Goal: Transaction & Acquisition: Book appointment/travel/reservation

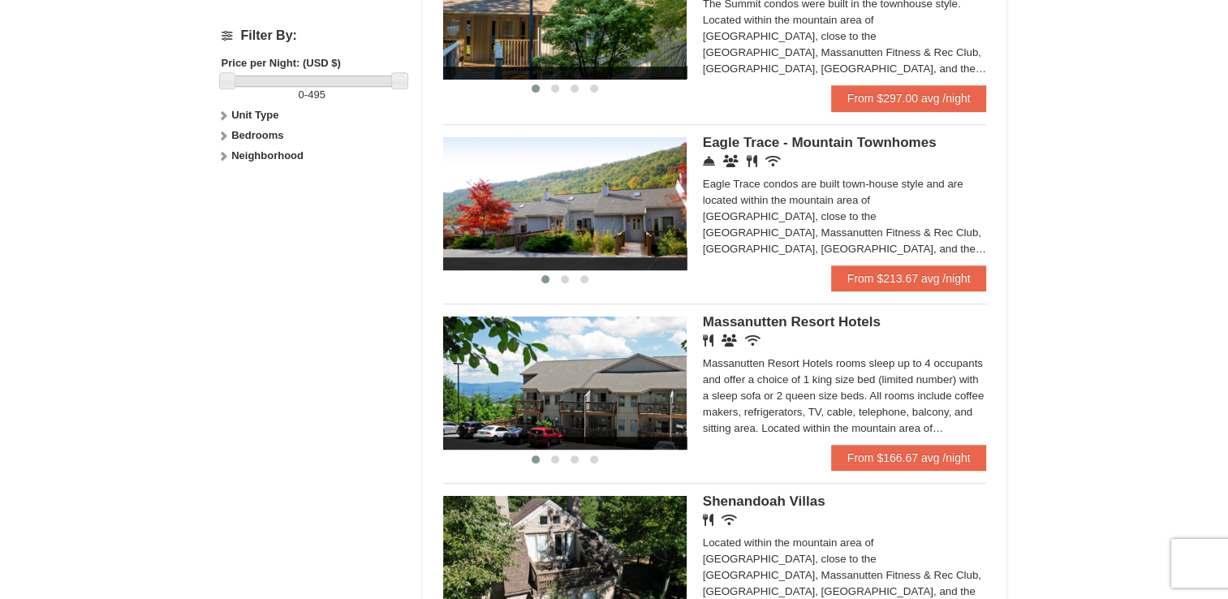
scroll to position [756, 0]
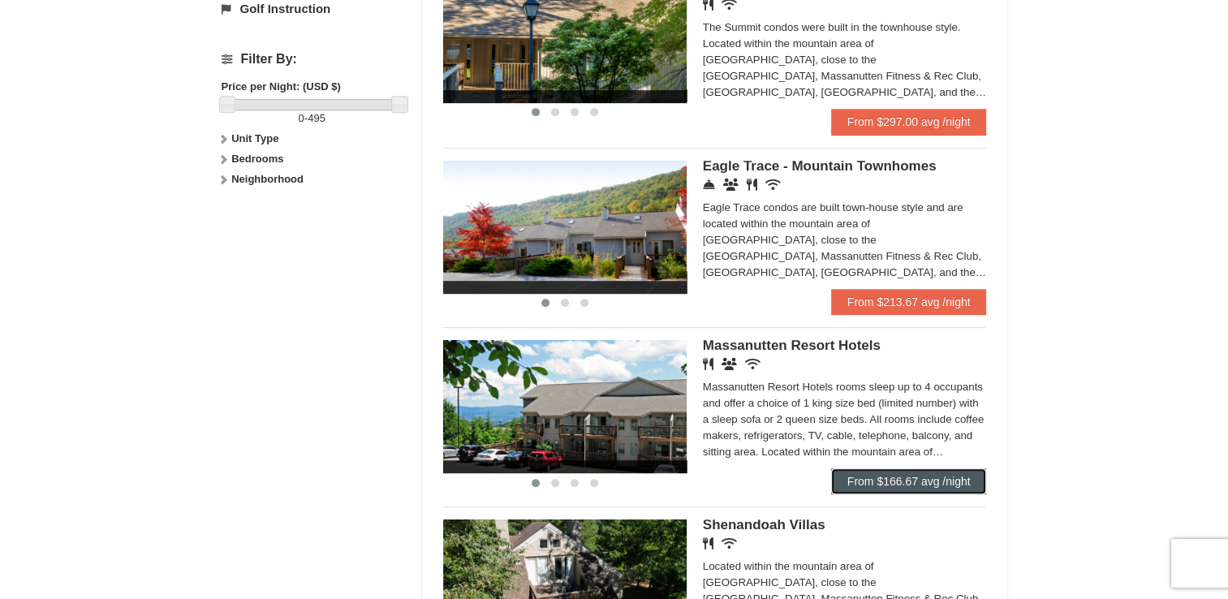
click at [884, 480] on link "From $166.67 avg /night" at bounding box center [909, 481] width 156 height 26
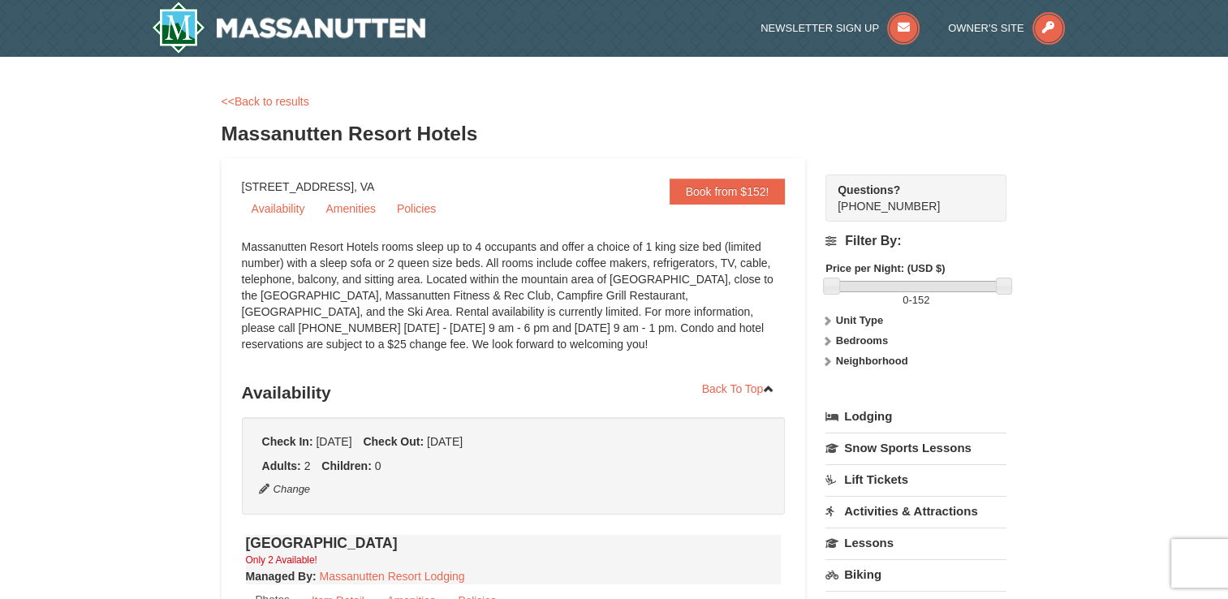
select select "10"
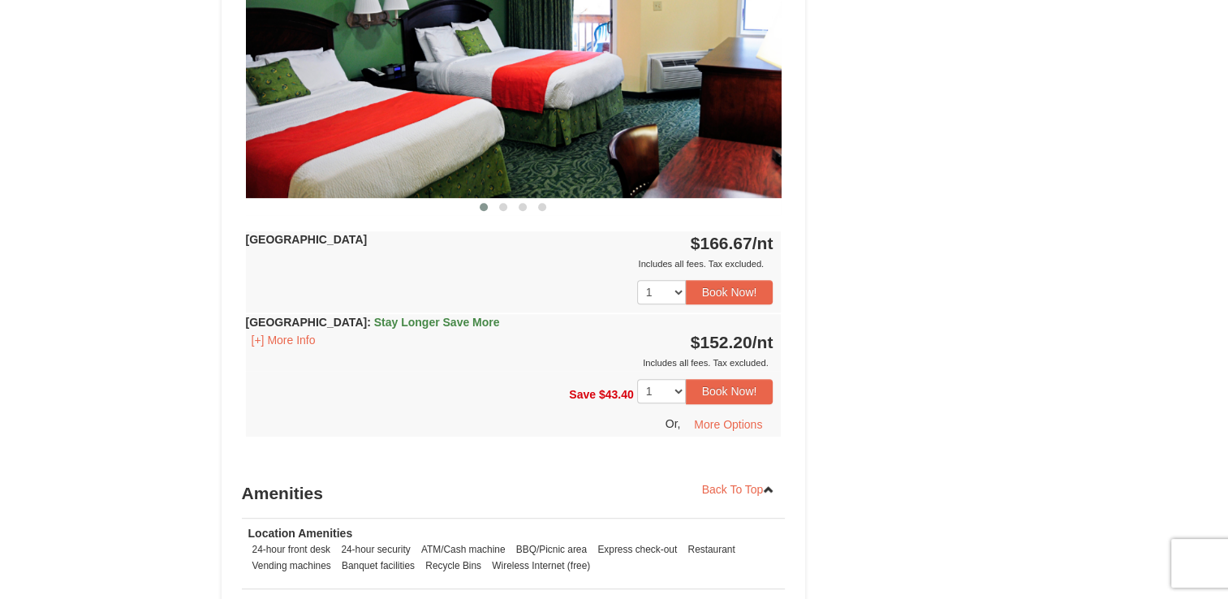
scroll to position [793, 0]
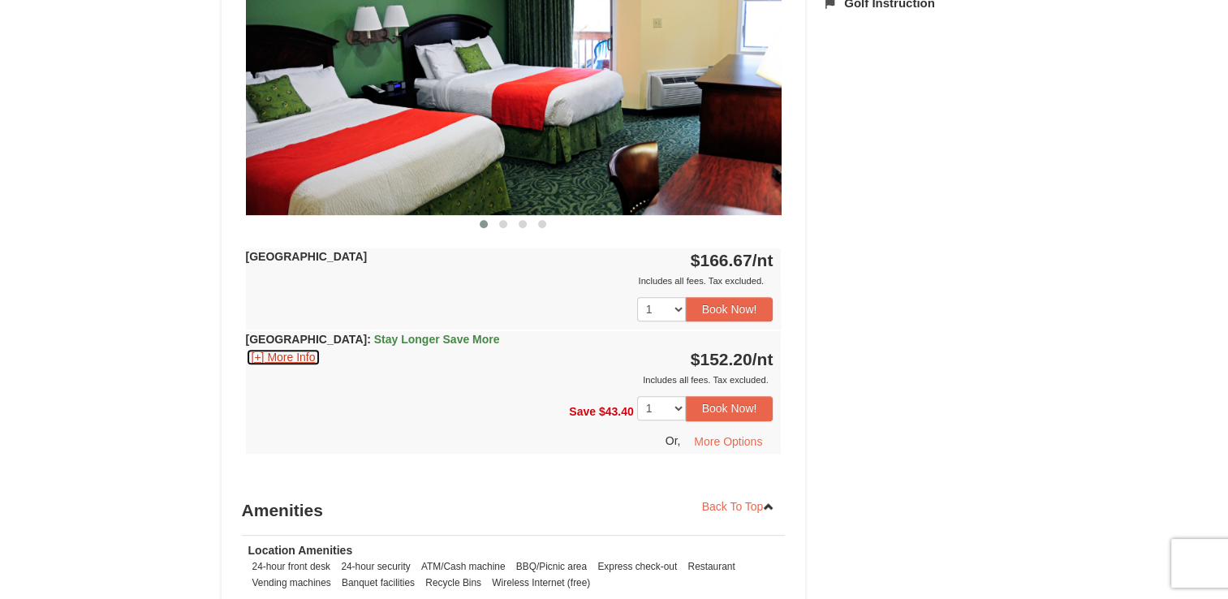
click at [299, 355] on button "[+] More Info" at bounding box center [283, 357] width 75 height 18
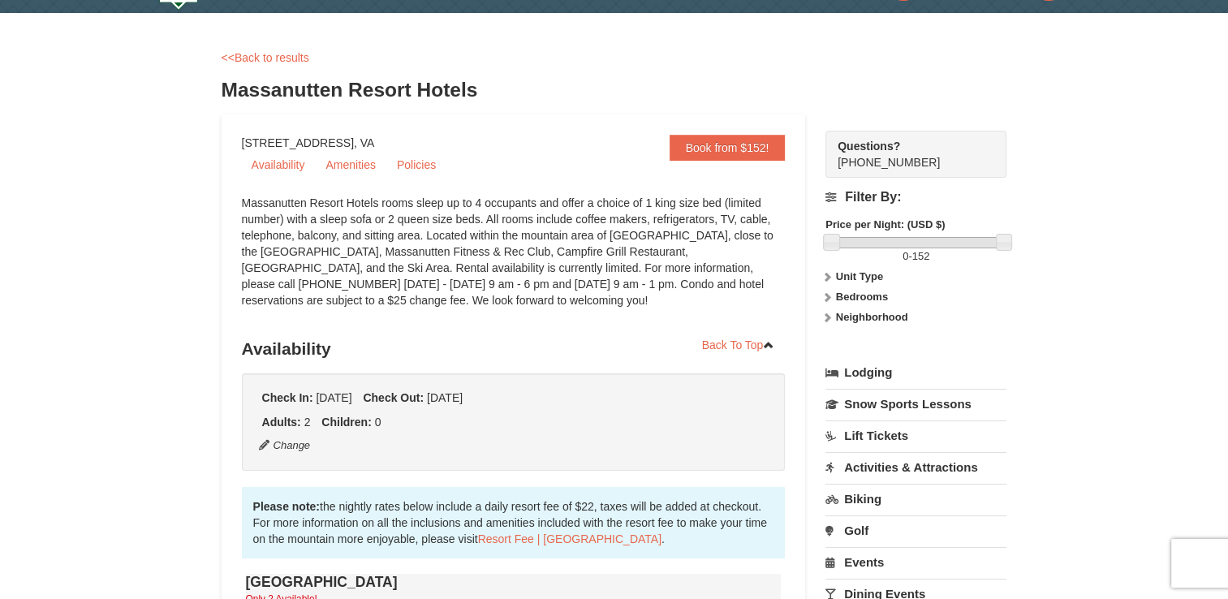
scroll to position [58, 0]
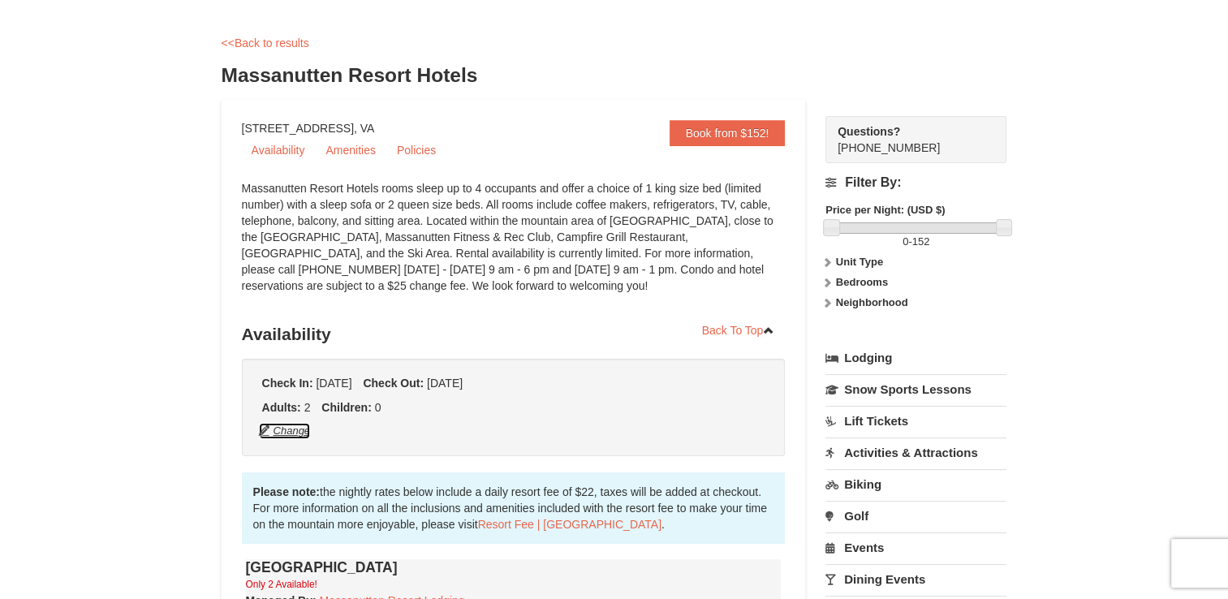
click at [299, 429] on button "Change" at bounding box center [285, 431] width 54 height 18
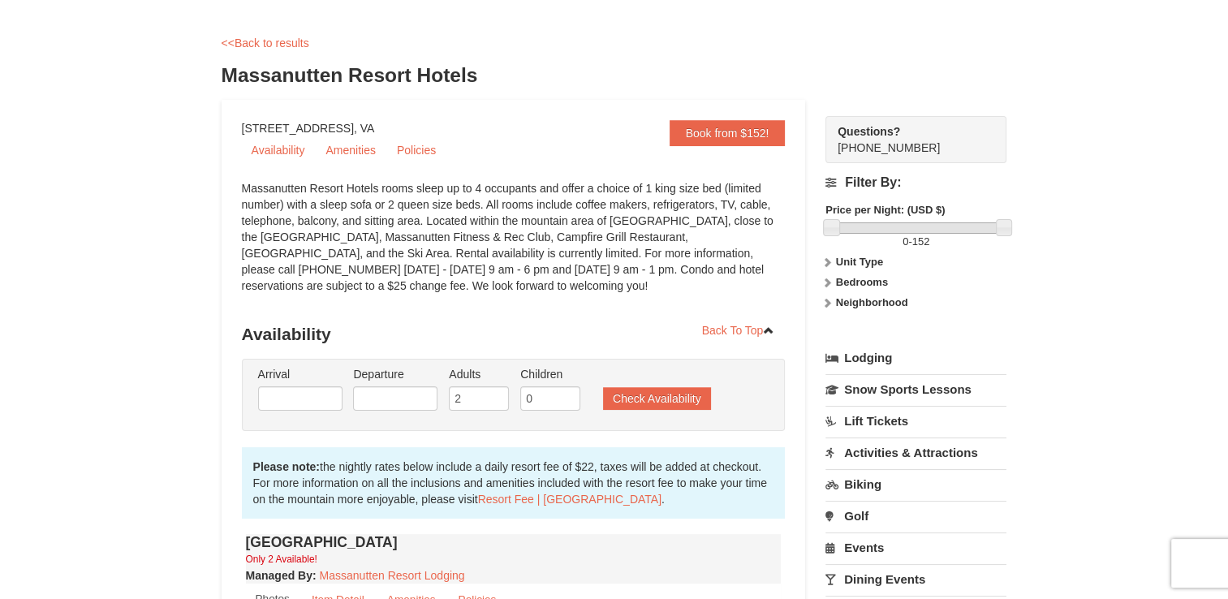
type input "[DATE]"
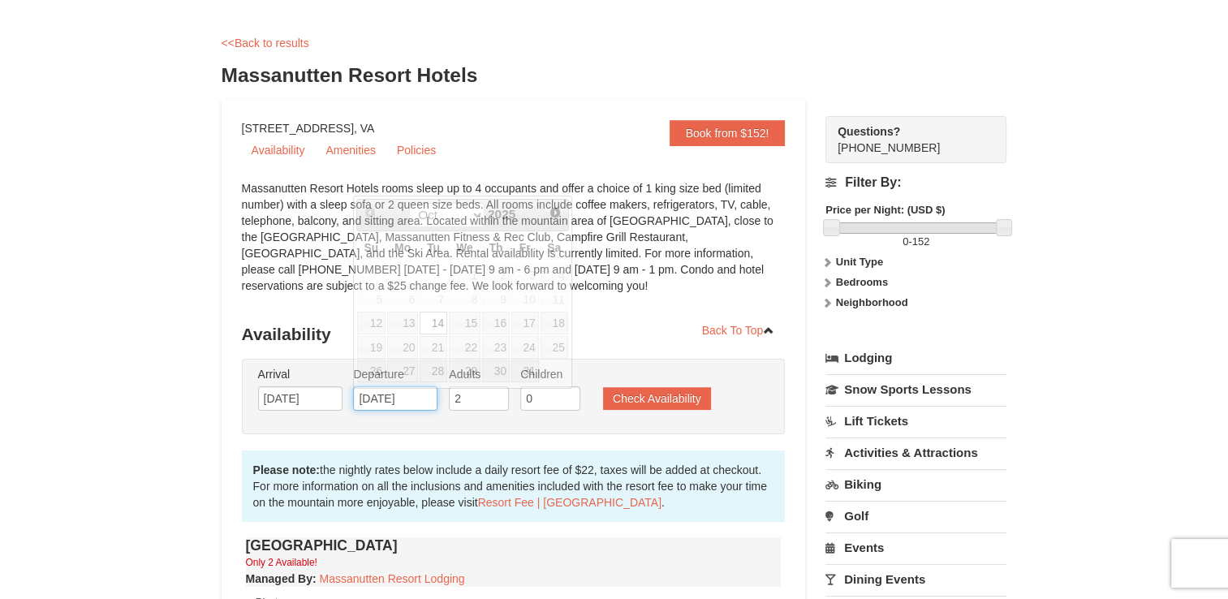
click at [385, 396] on input "10/14/2025" at bounding box center [395, 398] width 84 height 24
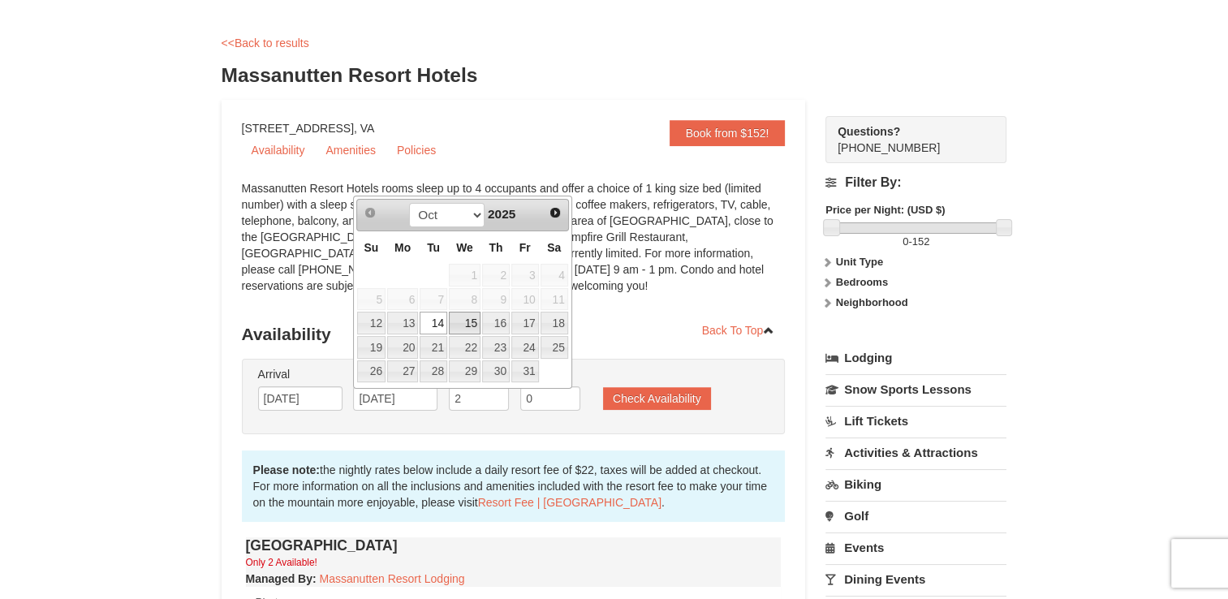
click at [465, 326] on link "15" at bounding box center [465, 323] width 32 height 23
type input "[DATE]"
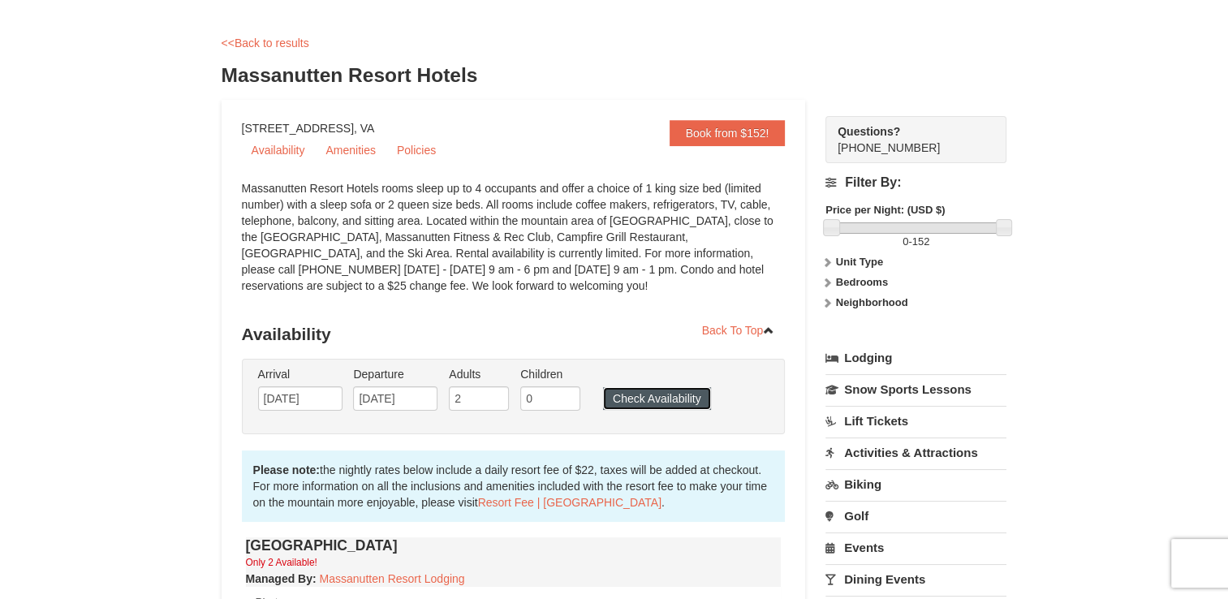
click at [618, 391] on button "Check Availability" at bounding box center [657, 398] width 108 height 23
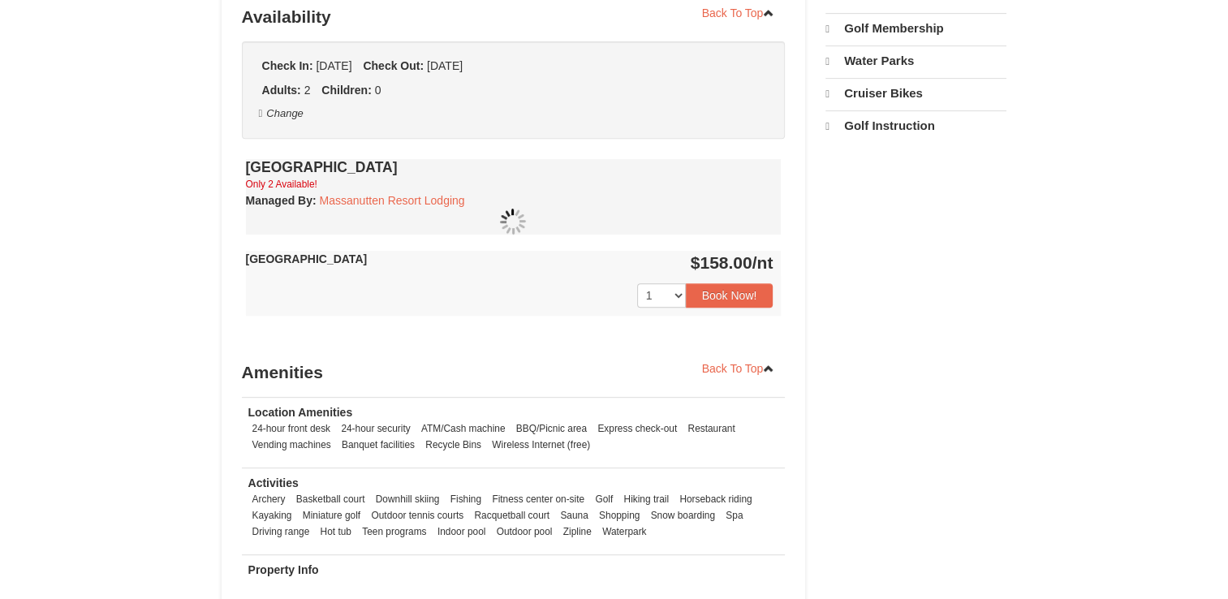
select select "10"
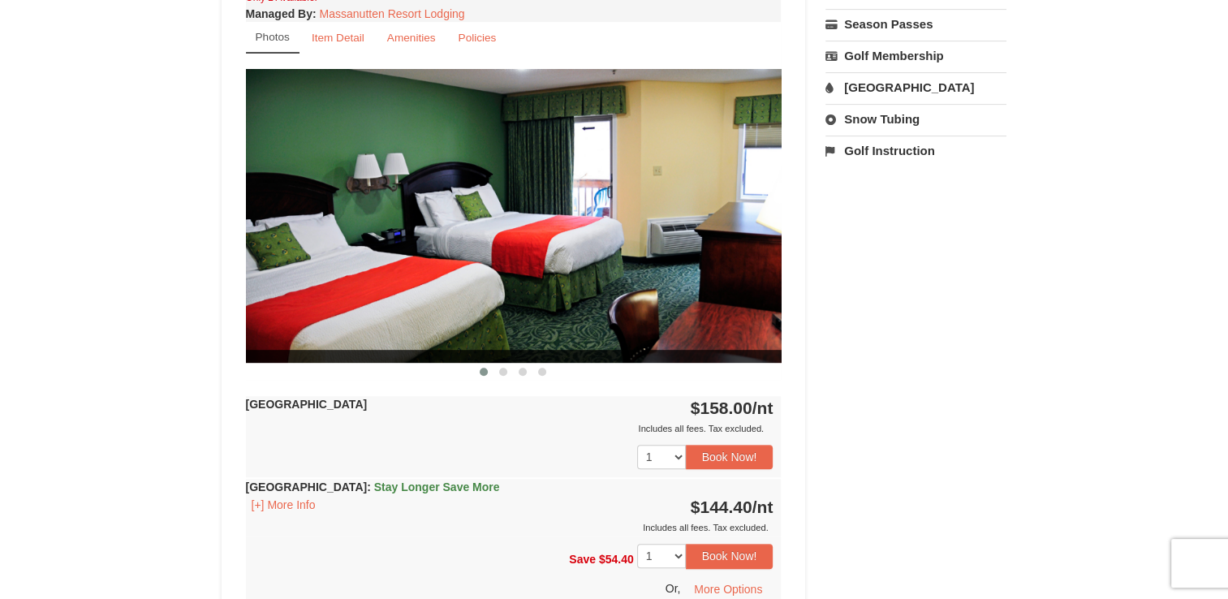
scroll to position [529, 0]
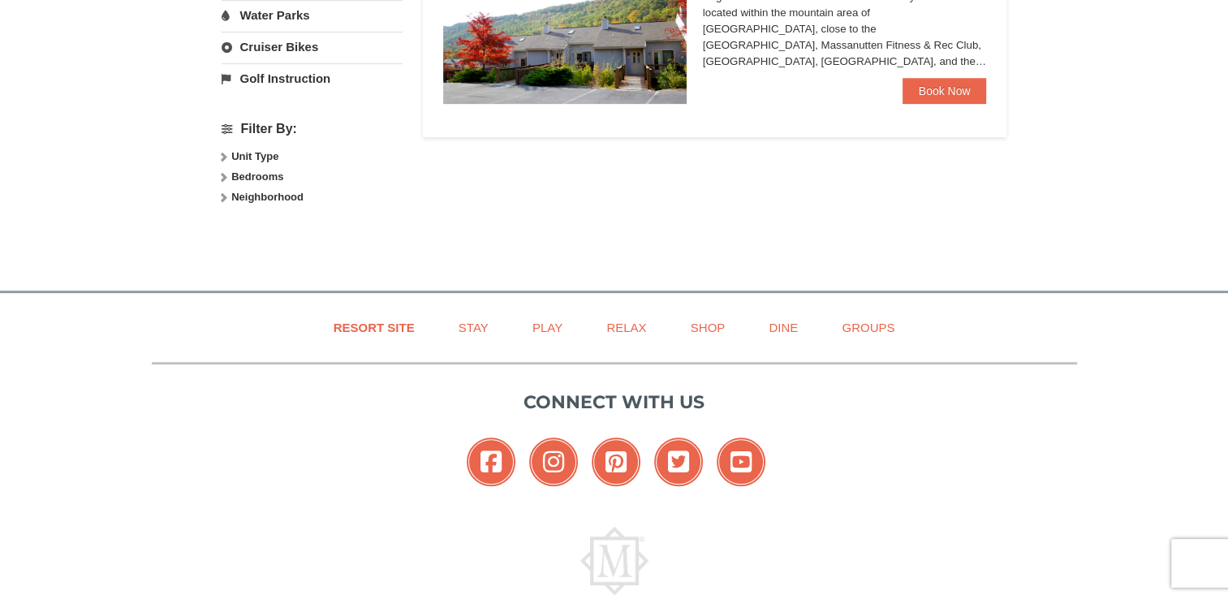
select select "10"
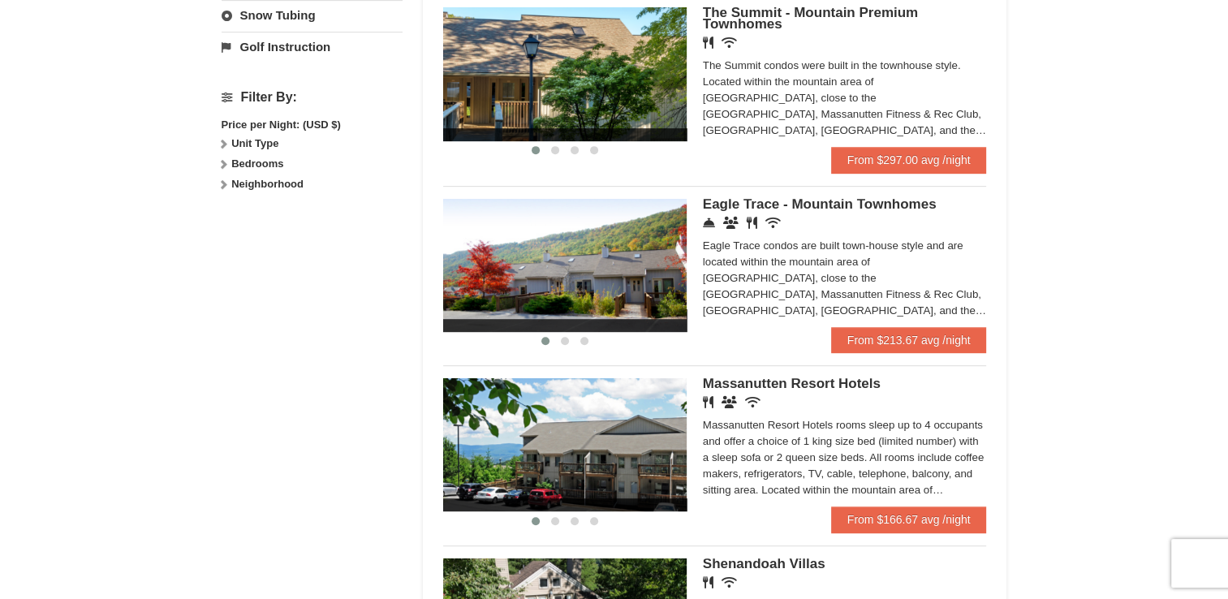
scroll to position [756, 0]
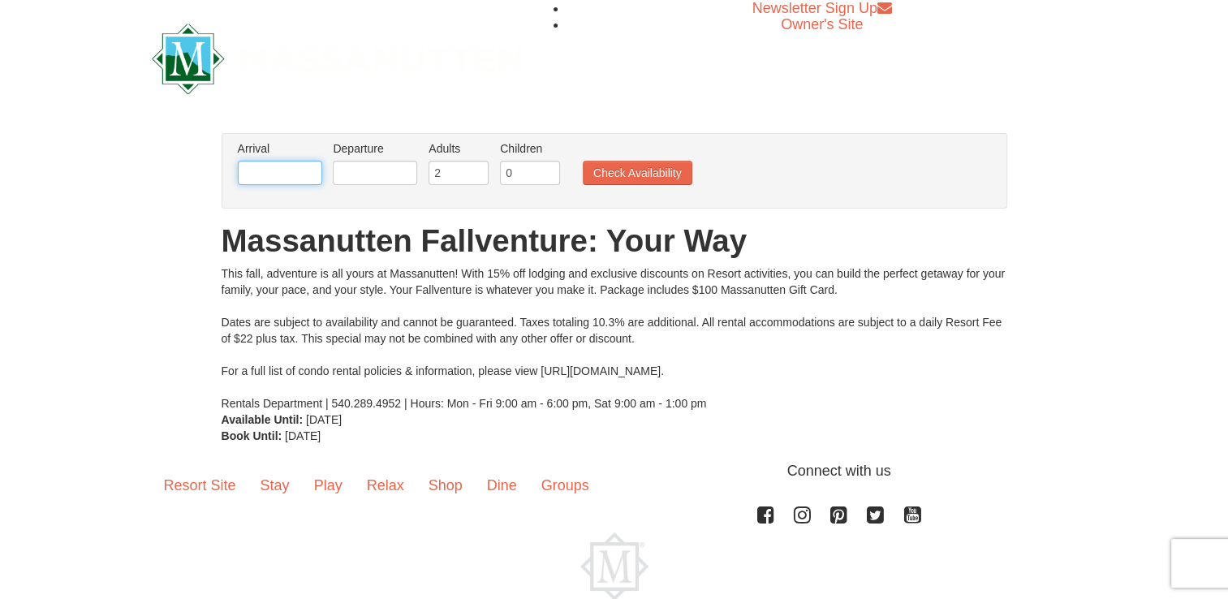
click at [273, 179] on input "text" at bounding box center [280, 173] width 84 height 24
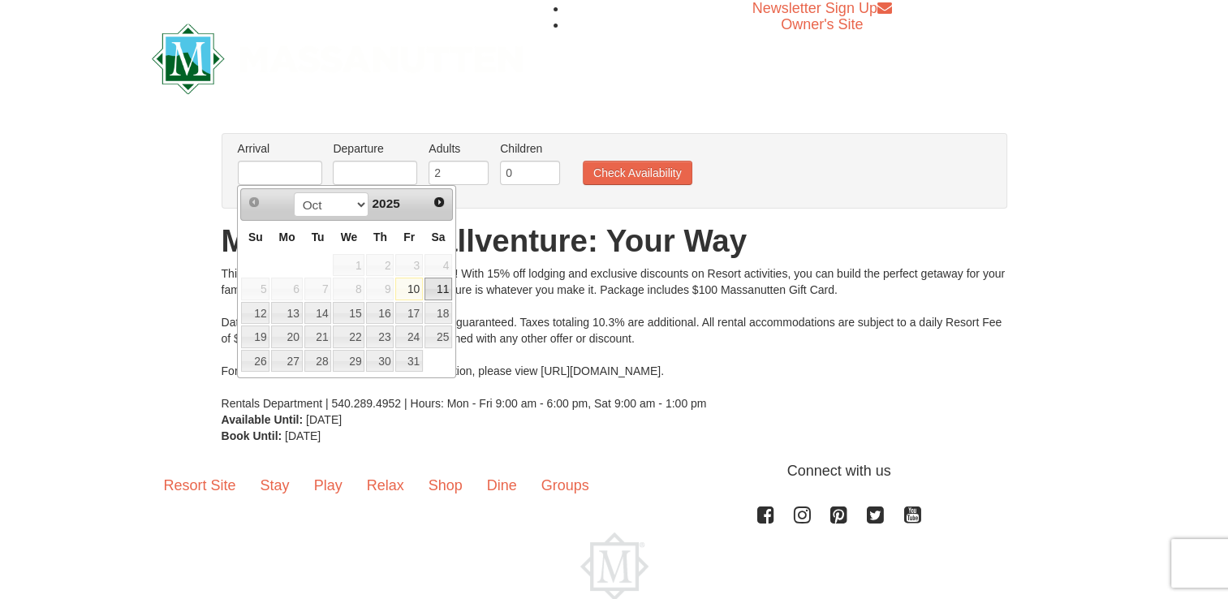
click at [433, 282] on link "11" at bounding box center [438, 289] width 28 height 23
type input "[DATE]"
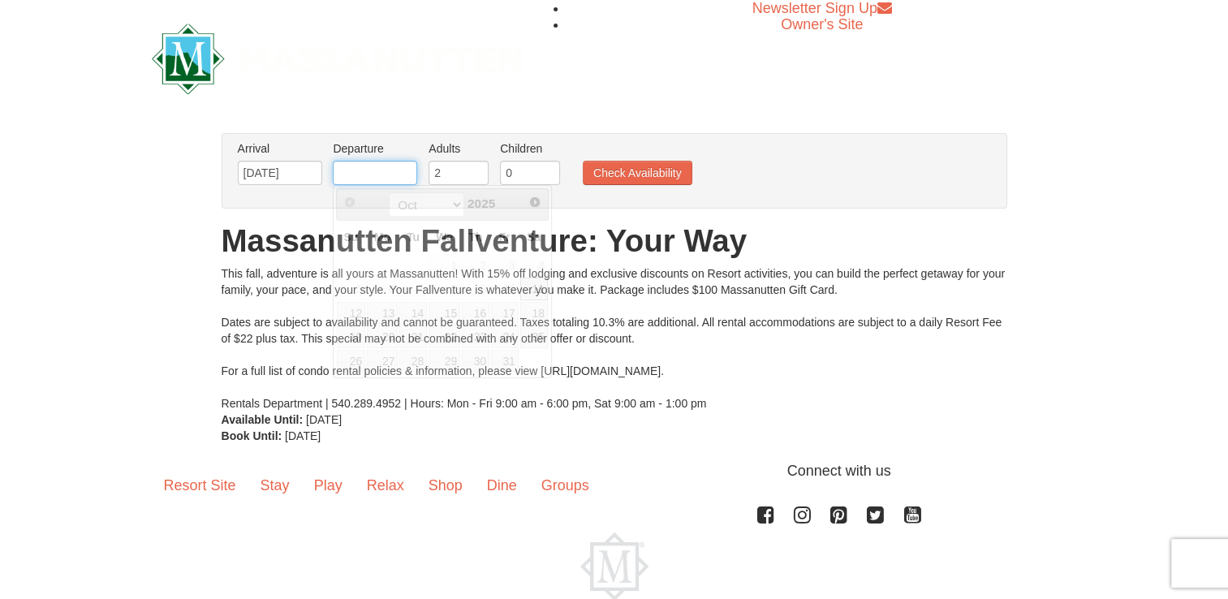
click at [404, 175] on input "text" at bounding box center [375, 173] width 84 height 24
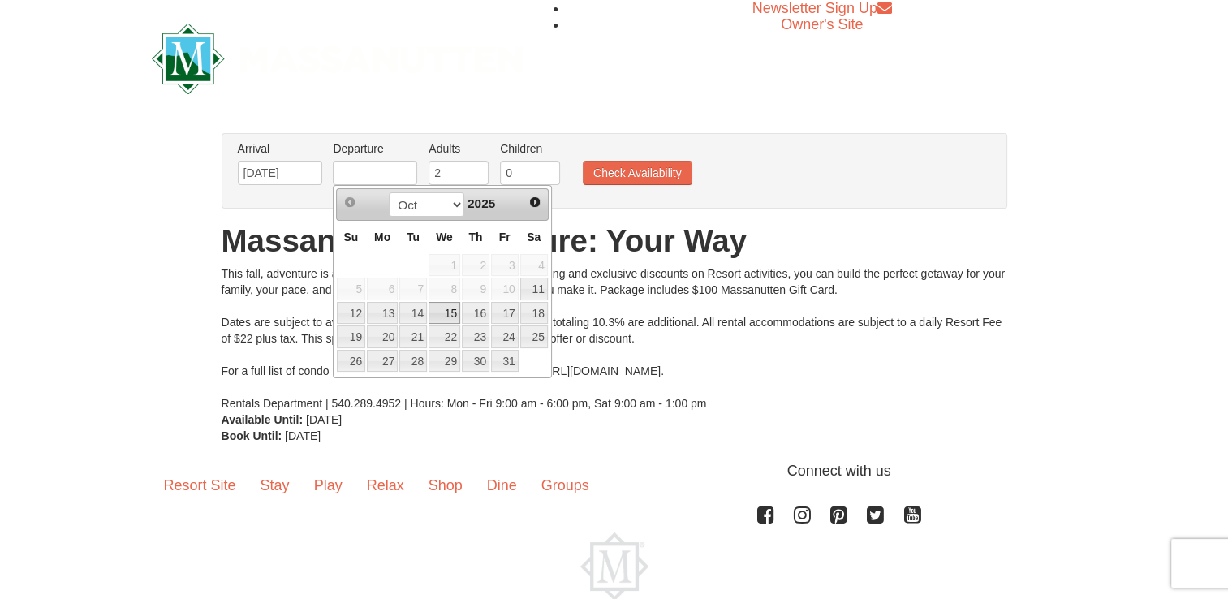
click at [448, 308] on link "15" at bounding box center [445, 313] width 32 height 23
type input "10/15/2025"
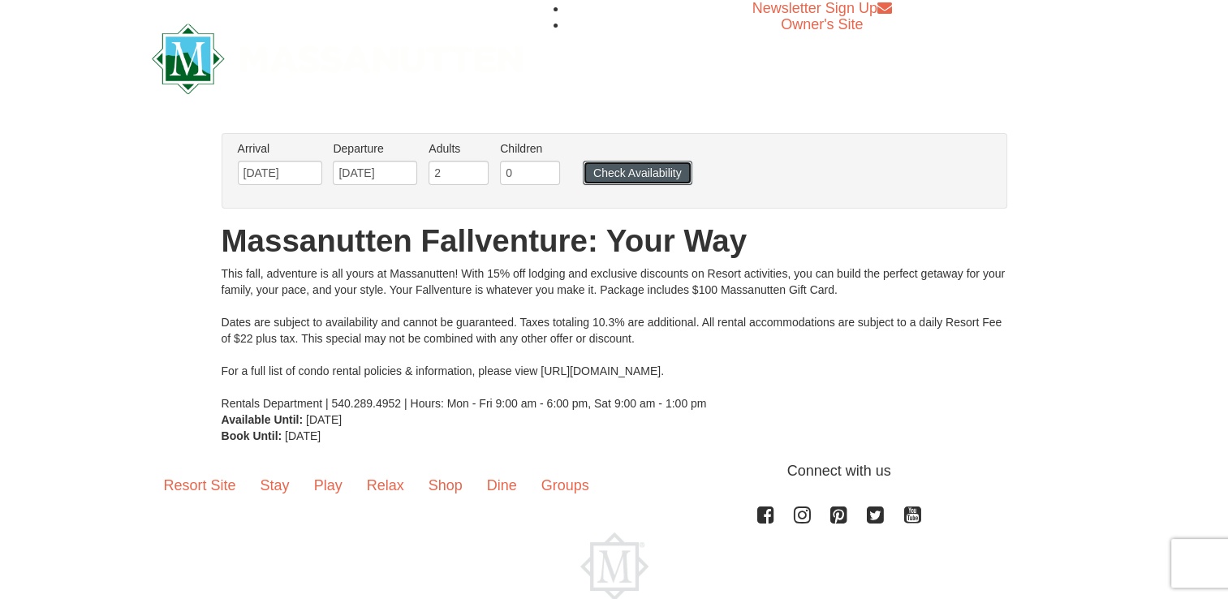
click at [643, 170] on button "Check Availability" at bounding box center [638, 173] width 110 height 24
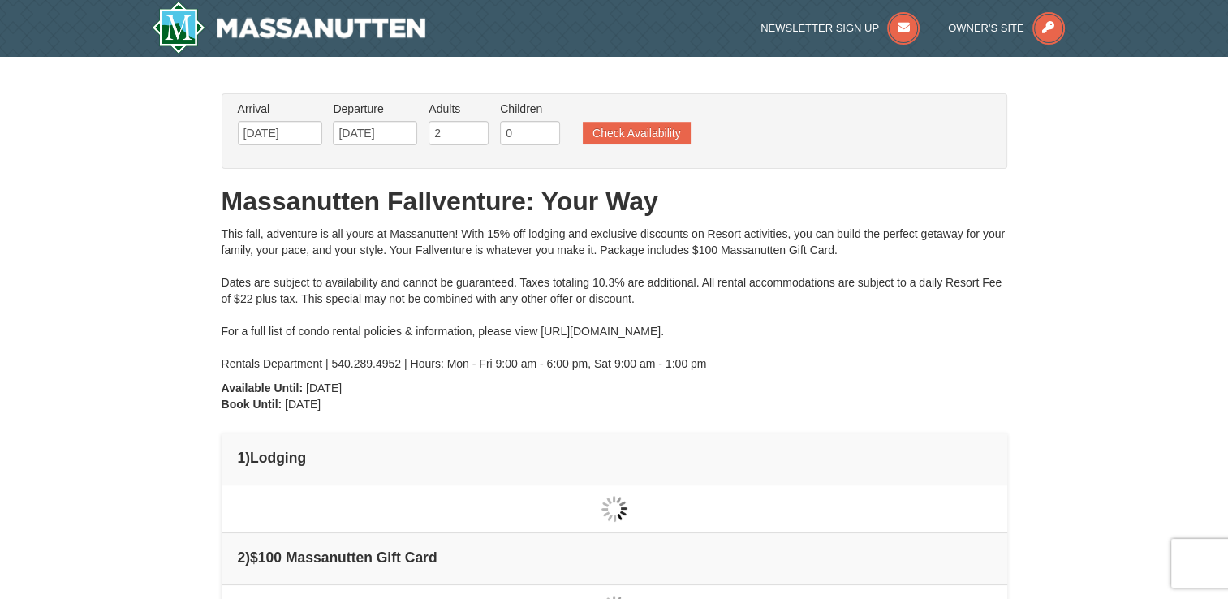
type input "[DATE]"
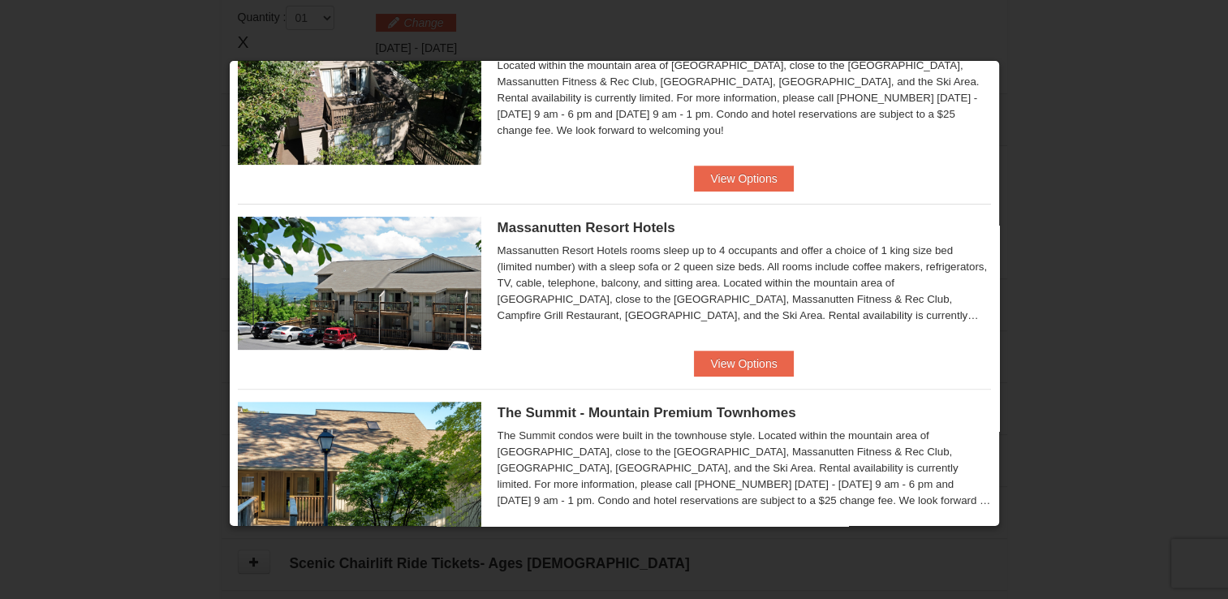
scroll to position [458, 0]
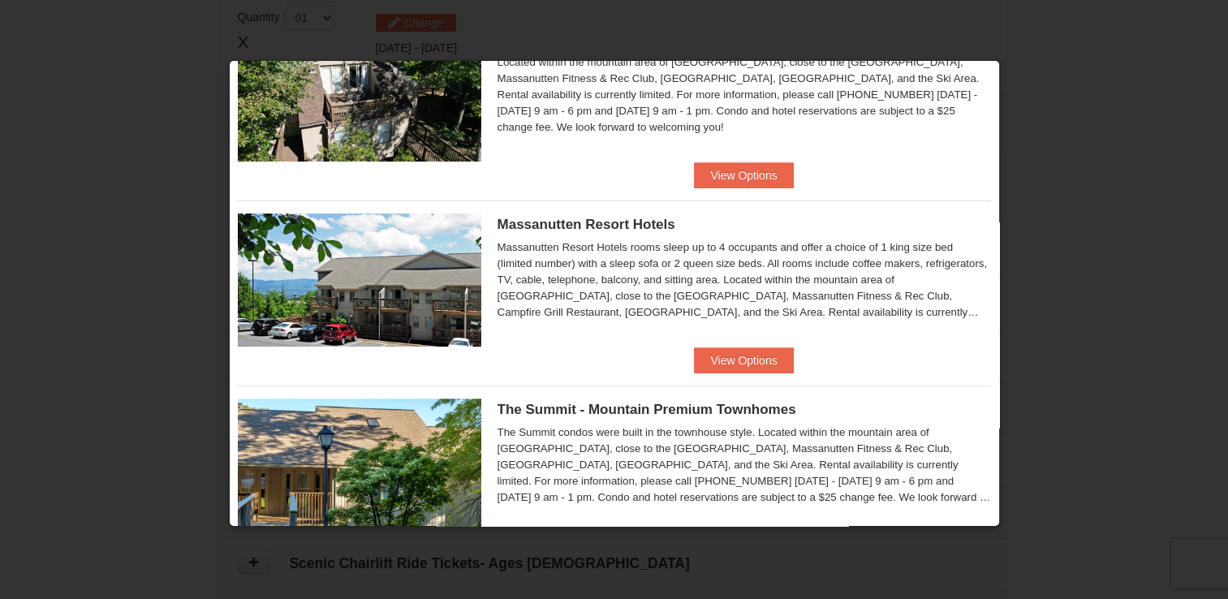
drag, startPoint x: 999, startPoint y: 242, endPoint x: 1002, endPoint y: 271, distance: 29.4
click at [1002, 271] on div at bounding box center [614, 299] width 1228 height 599
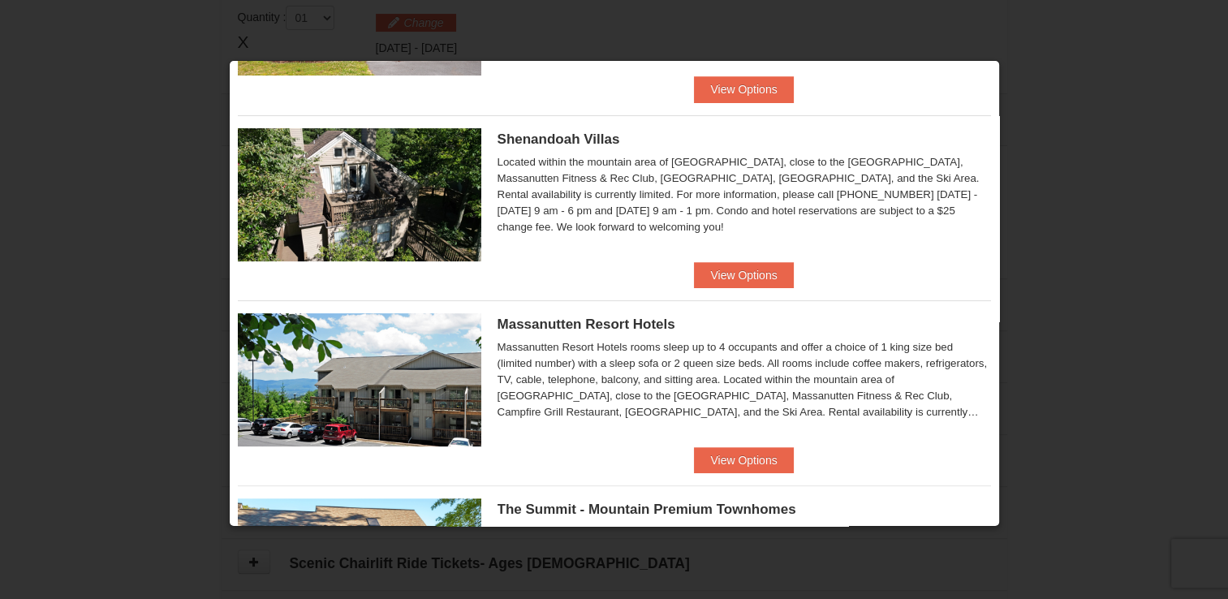
scroll to position [370, 0]
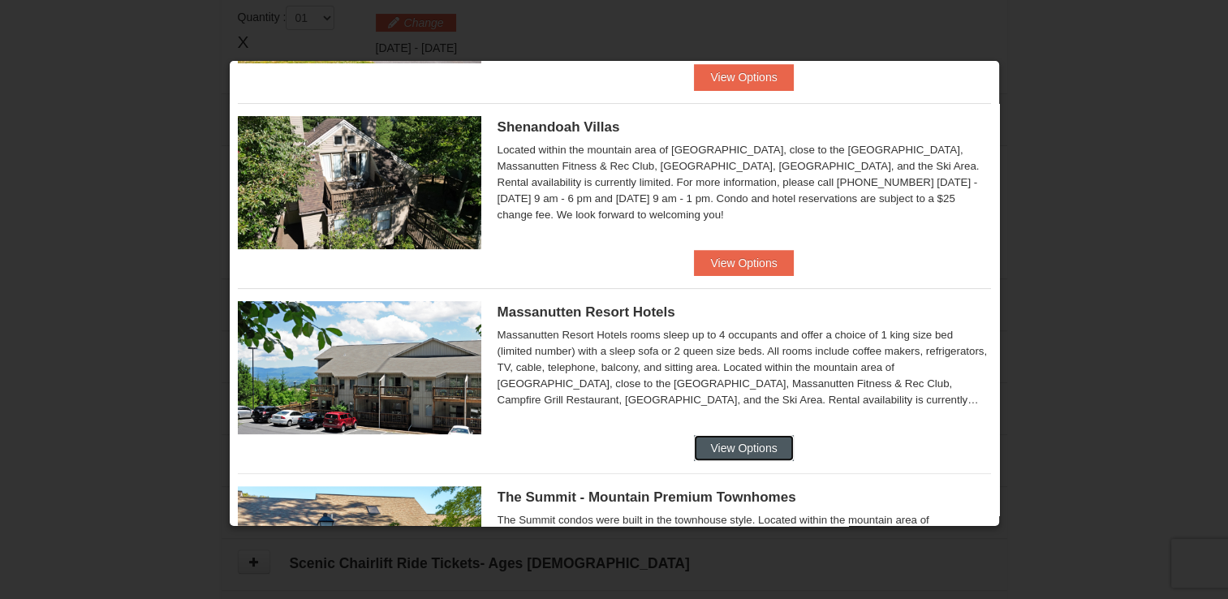
click at [717, 441] on button "View Options" at bounding box center [743, 448] width 99 height 26
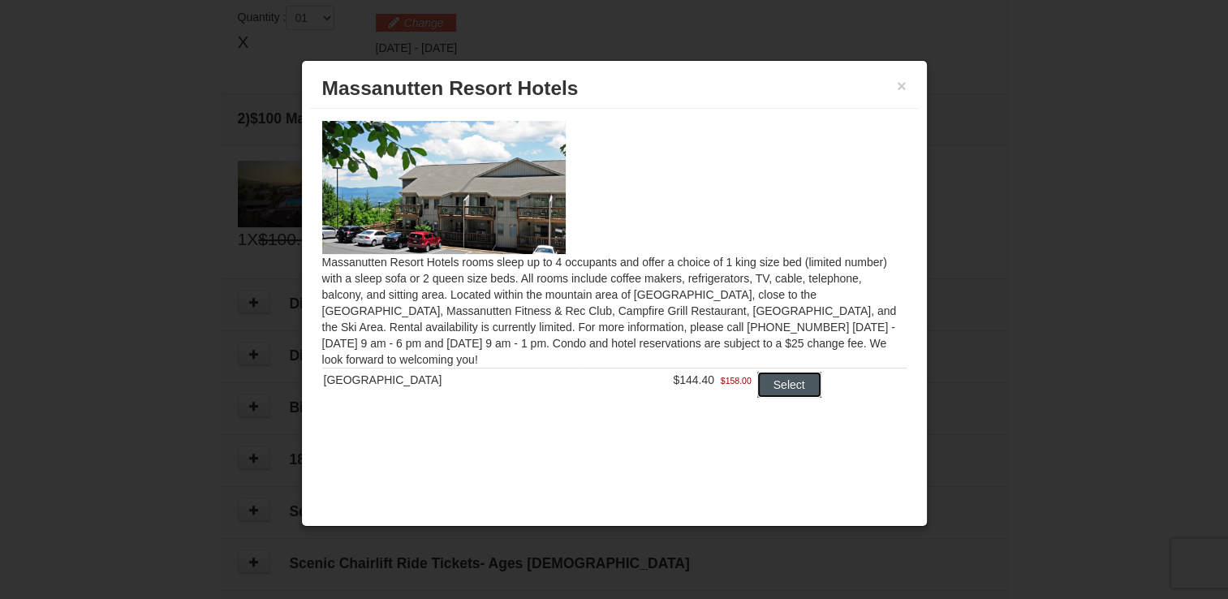
click at [776, 385] on button "Select" at bounding box center [789, 385] width 64 height 26
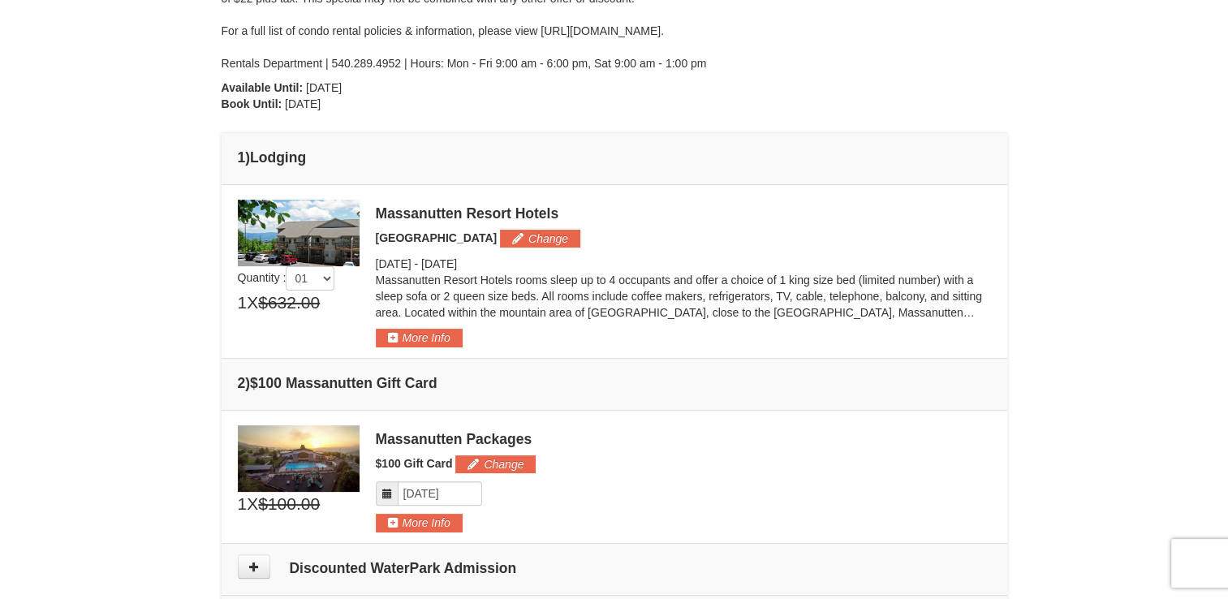
scroll to position [295, 0]
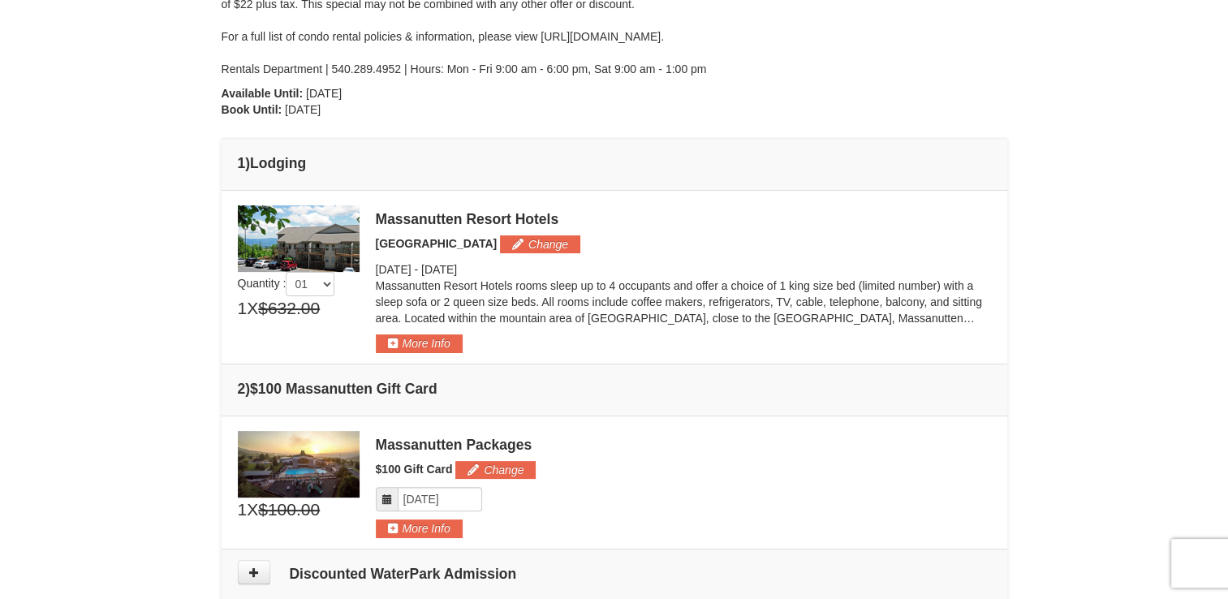
click at [324, 462] on img at bounding box center [299, 464] width 122 height 67
click at [436, 524] on button "More Info" at bounding box center [419, 528] width 87 height 18
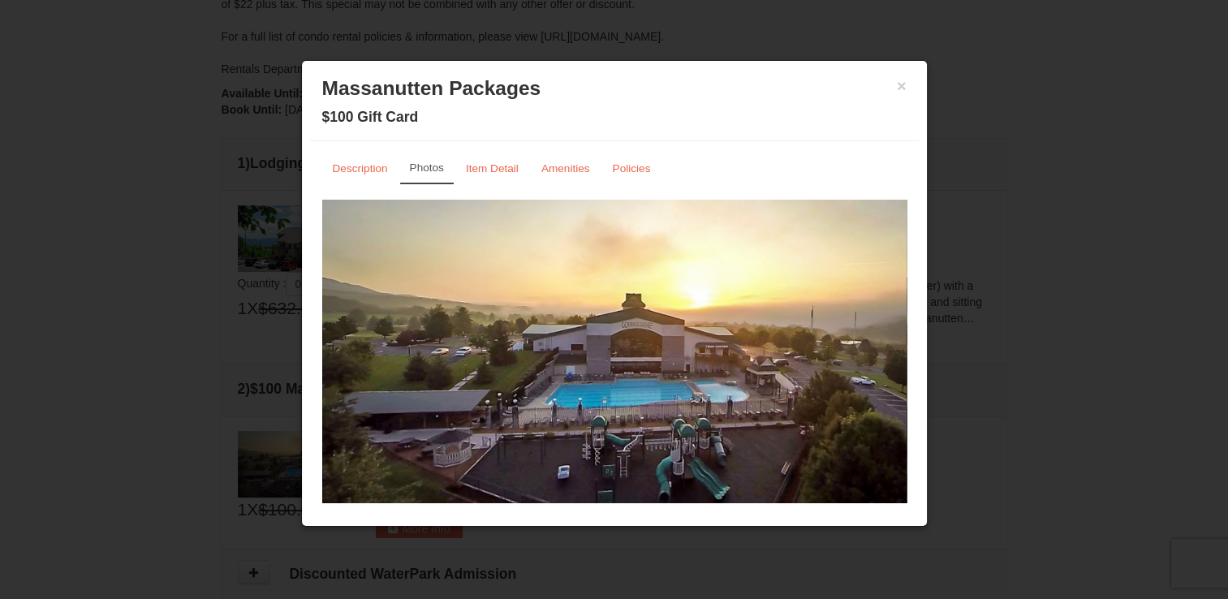
scroll to position [0, 0]
click at [352, 174] on small "Description" at bounding box center [360, 169] width 55 height 12
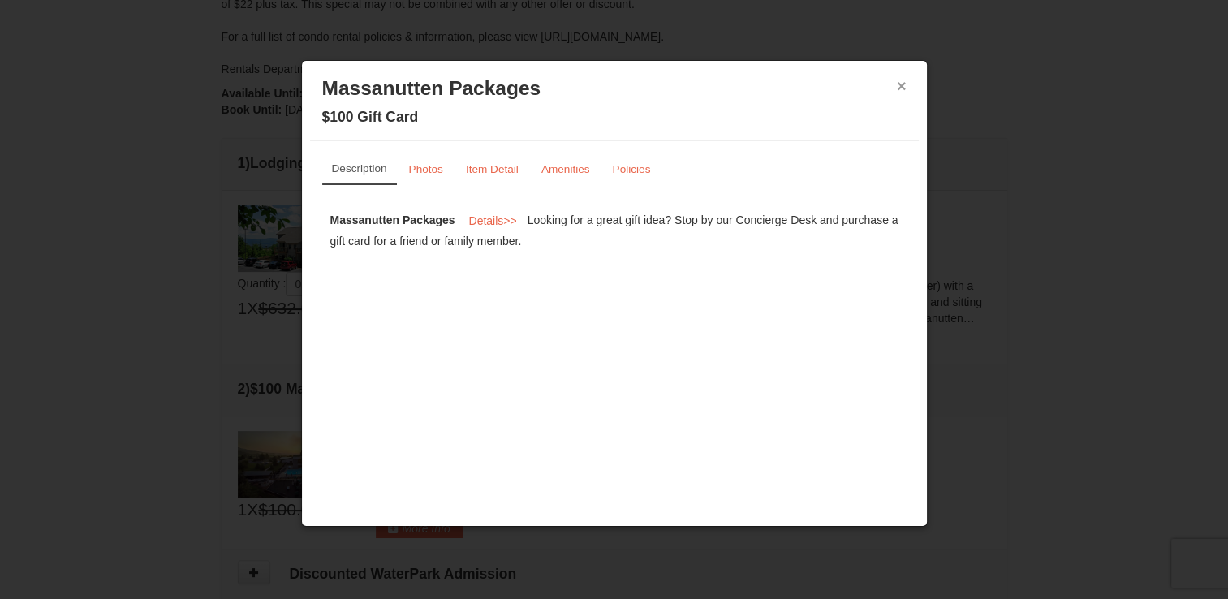
click at [902, 86] on button "×" at bounding box center [902, 86] width 10 height 16
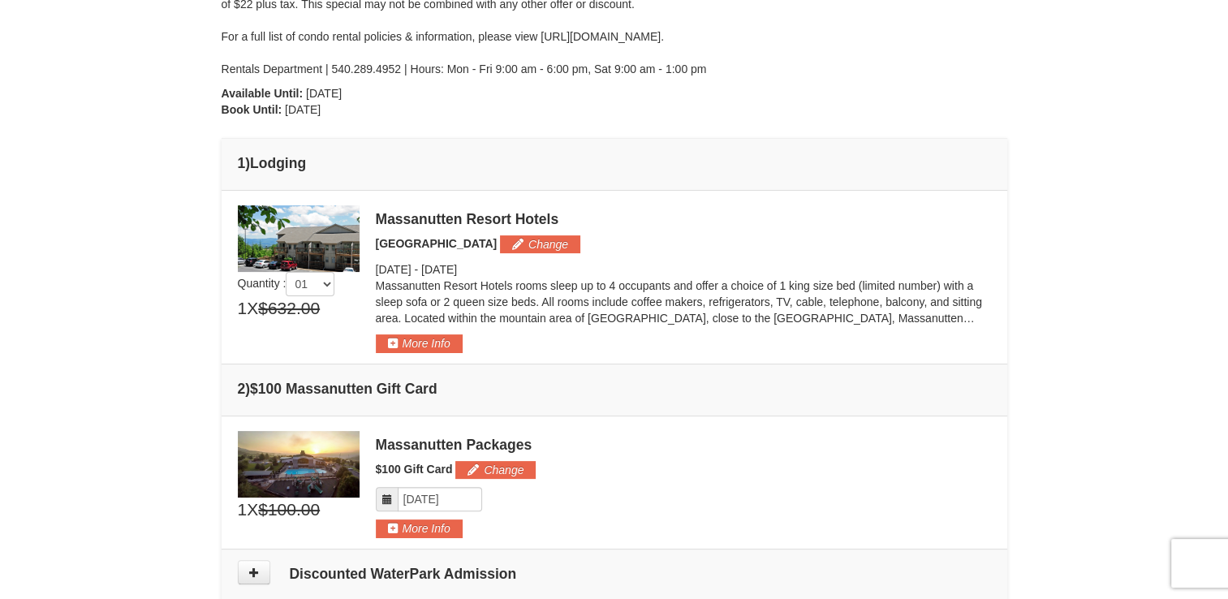
click at [351, 250] on img at bounding box center [299, 238] width 122 height 67
click at [431, 337] on button "More Info" at bounding box center [419, 343] width 87 height 18
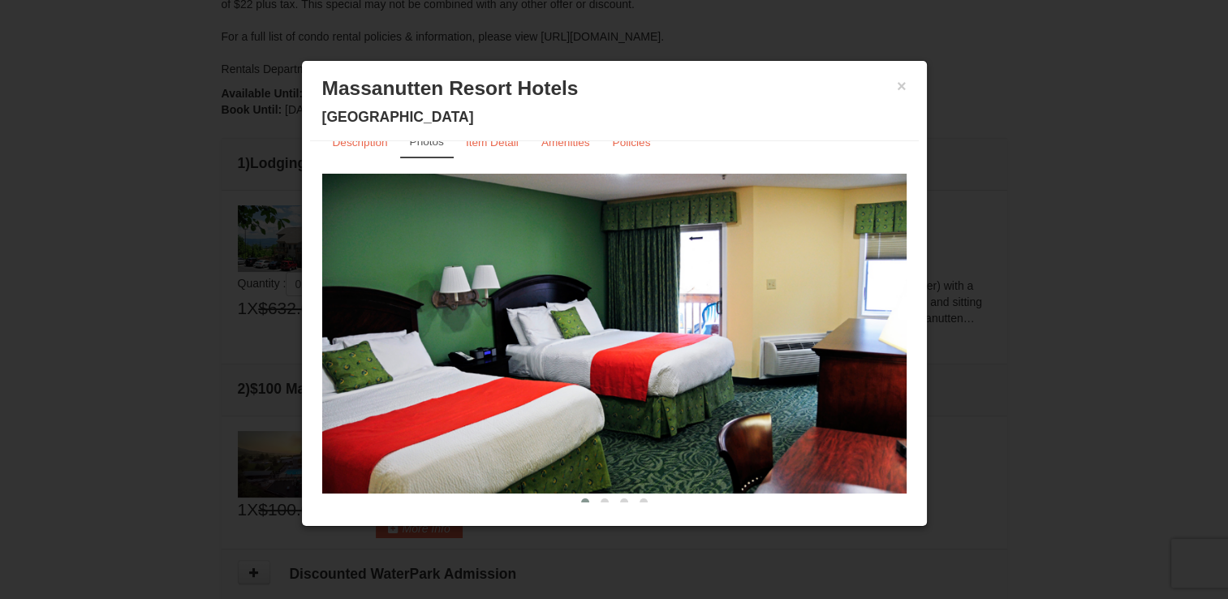
scroll to position [45, 0]
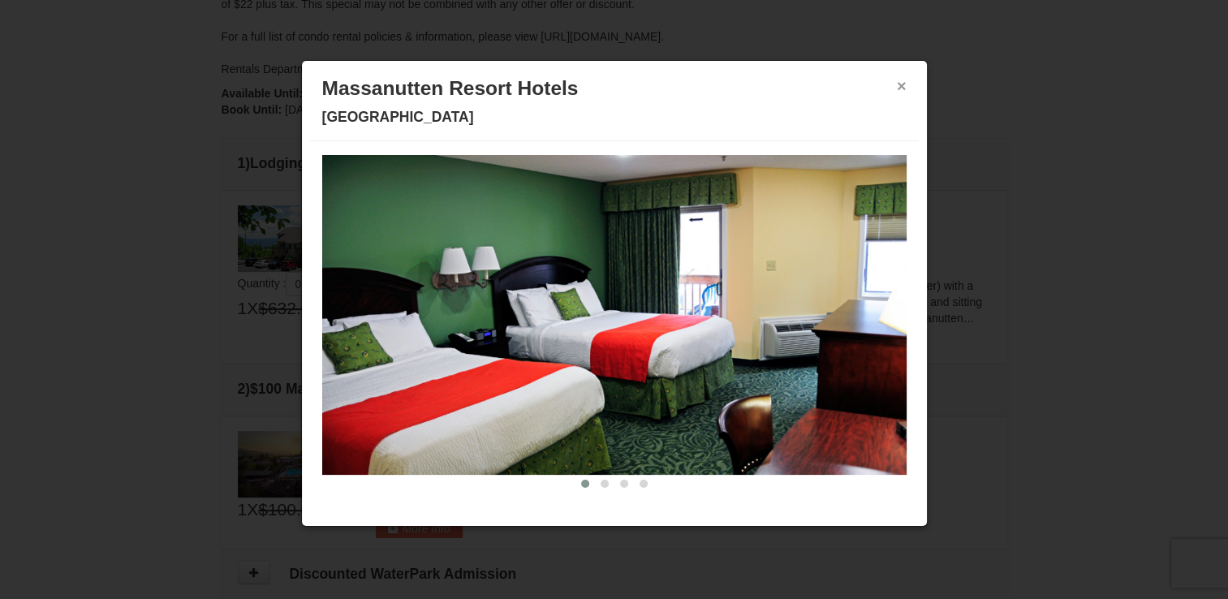
click at [897, 86] on button "×" at bounding box center [902, 86] width 10 height 16
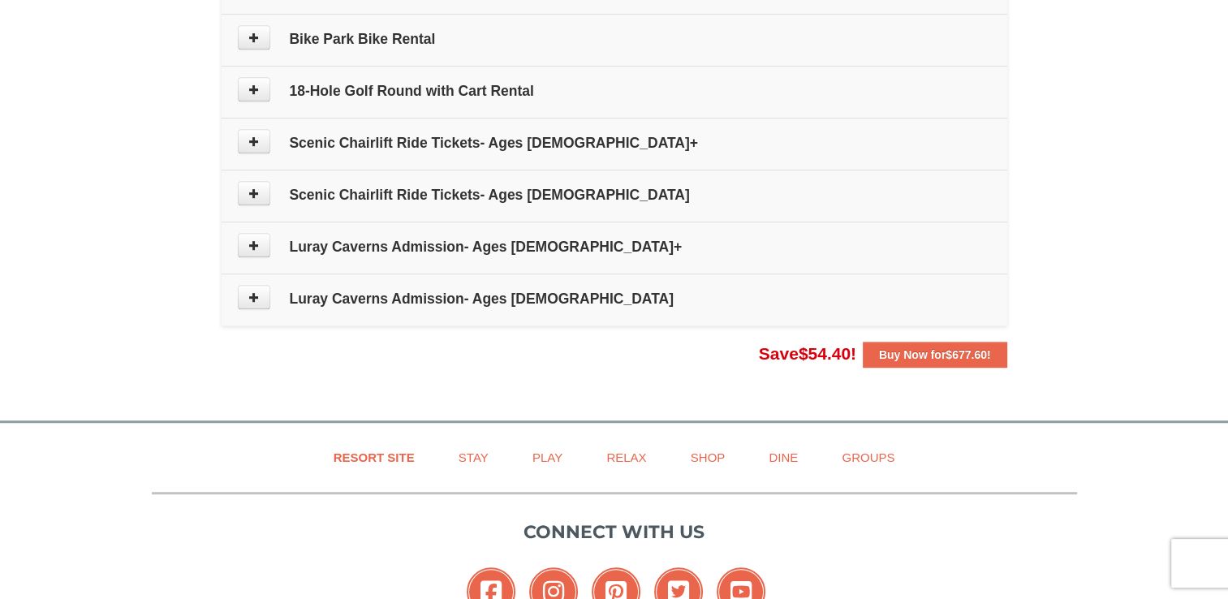
scroll to position [913, 0]
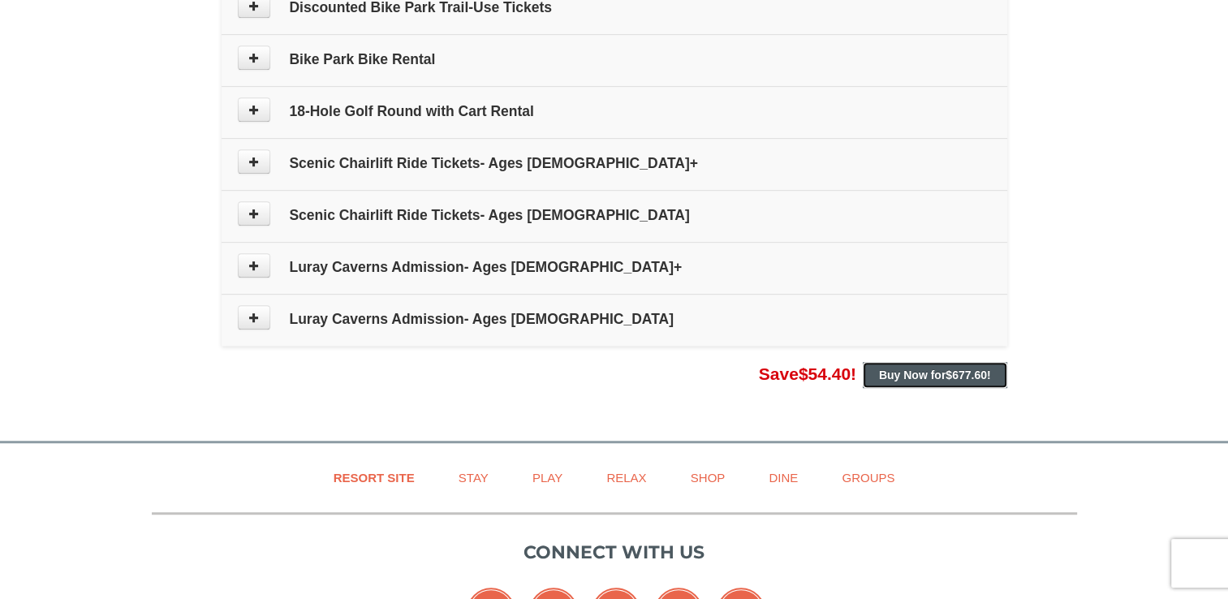
click at [941, 368] on strong "Buy Now for $677.60 !" at bounding box center [935, 374] width 112 height 13
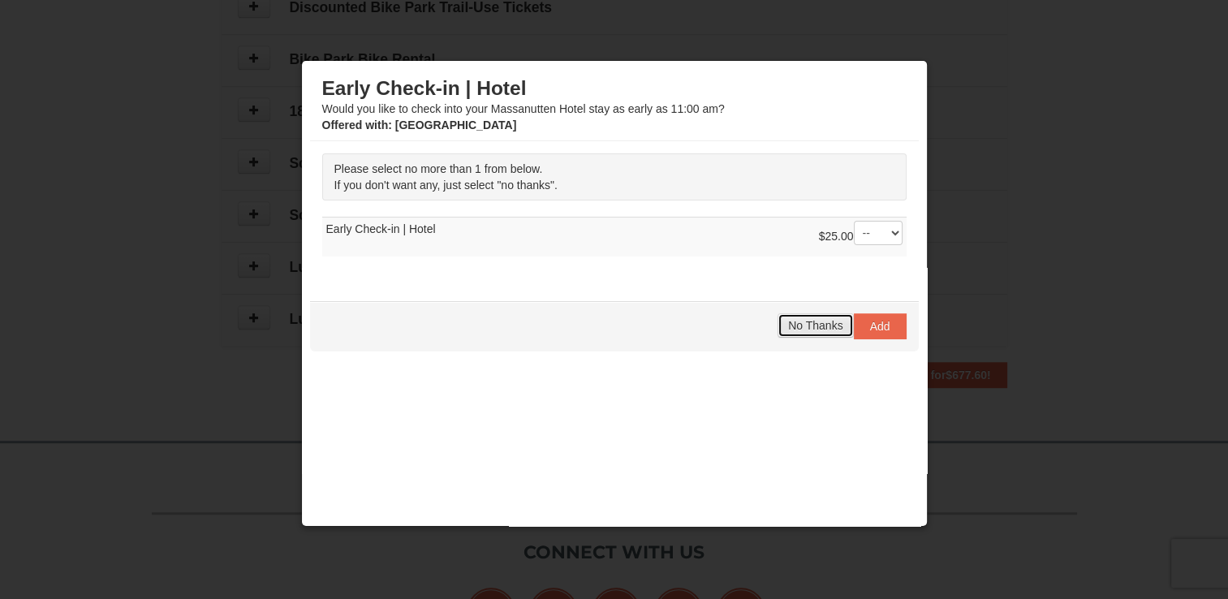
click at [803, 323] on span "No Thanks" at bounding box center [815, 325] width 54 height 13
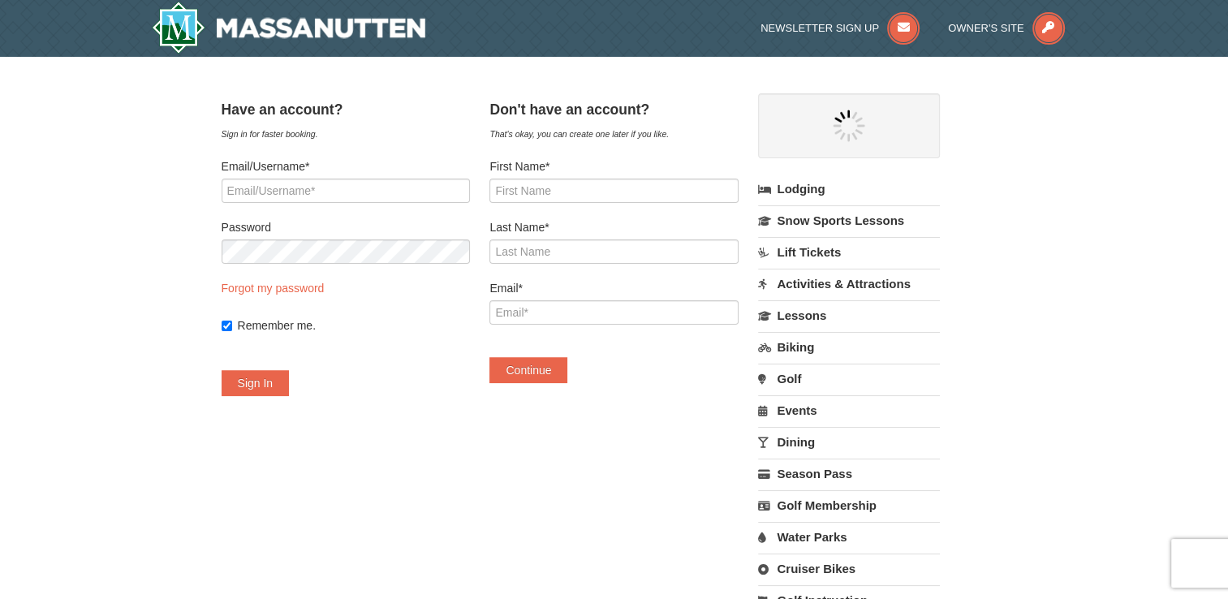
select select "10"
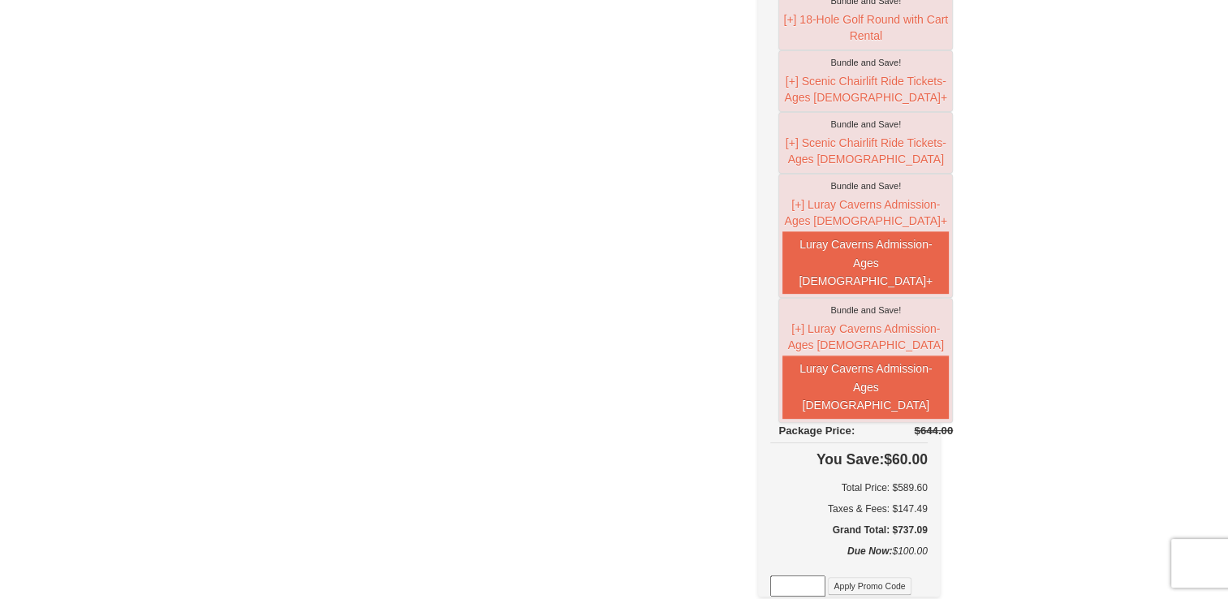
scroll to position [500, 0]
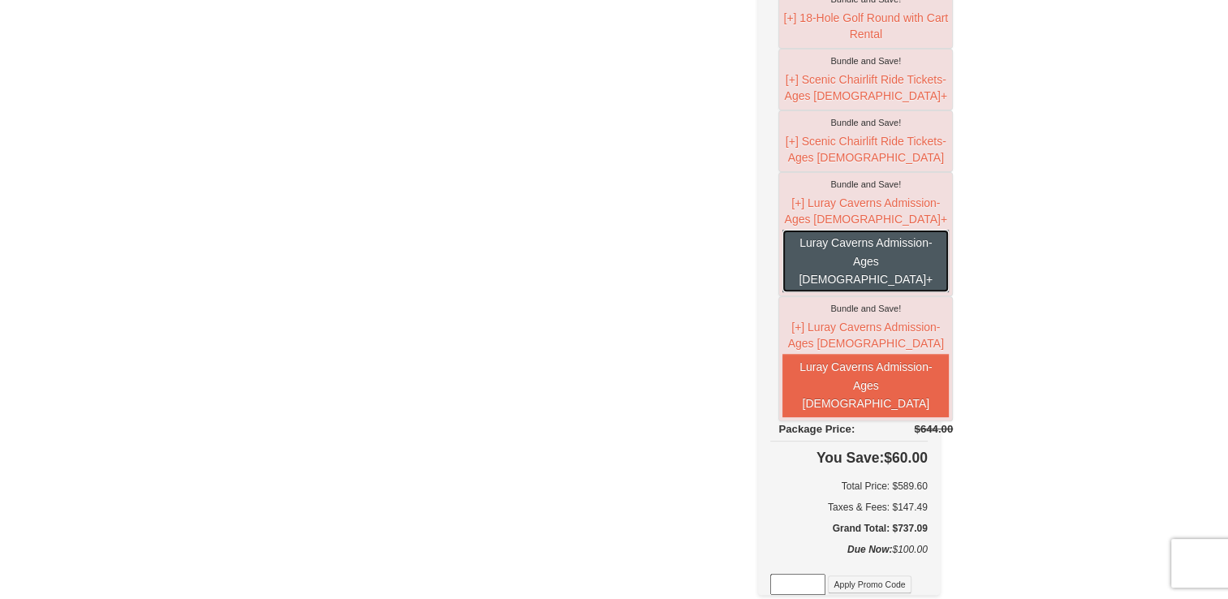
click at [855, 281] on button "Luray Caverns Admission- Ages [DEMOGRAPHIC_DATA]+" at bounding box center [865, 261] width 166 height 62
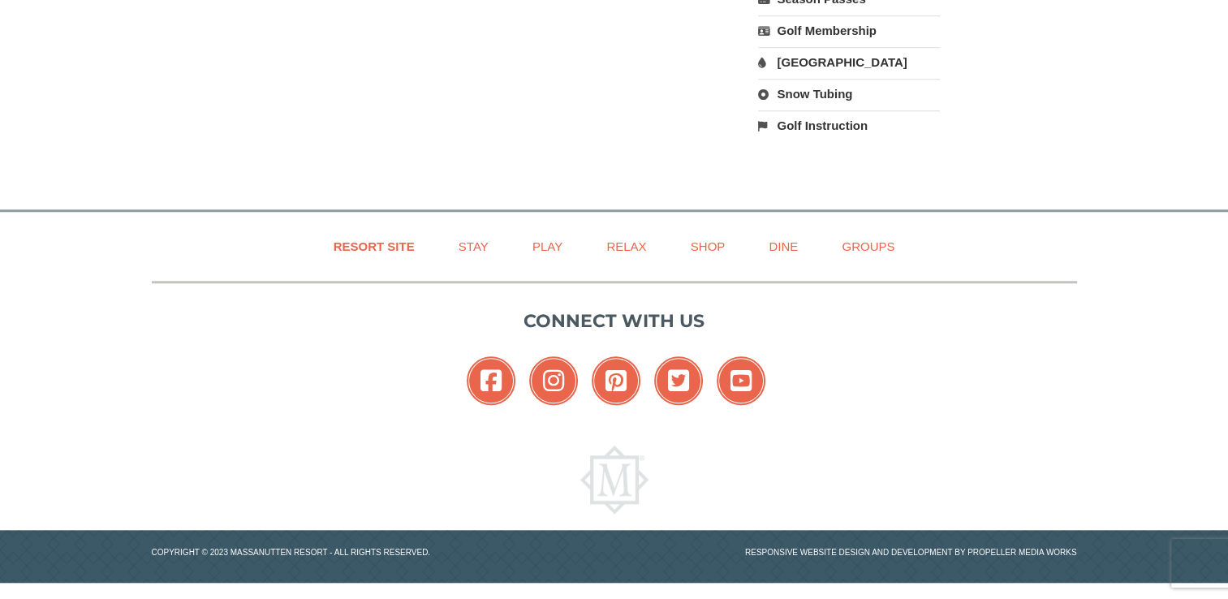
scroll to position [1449, 0]
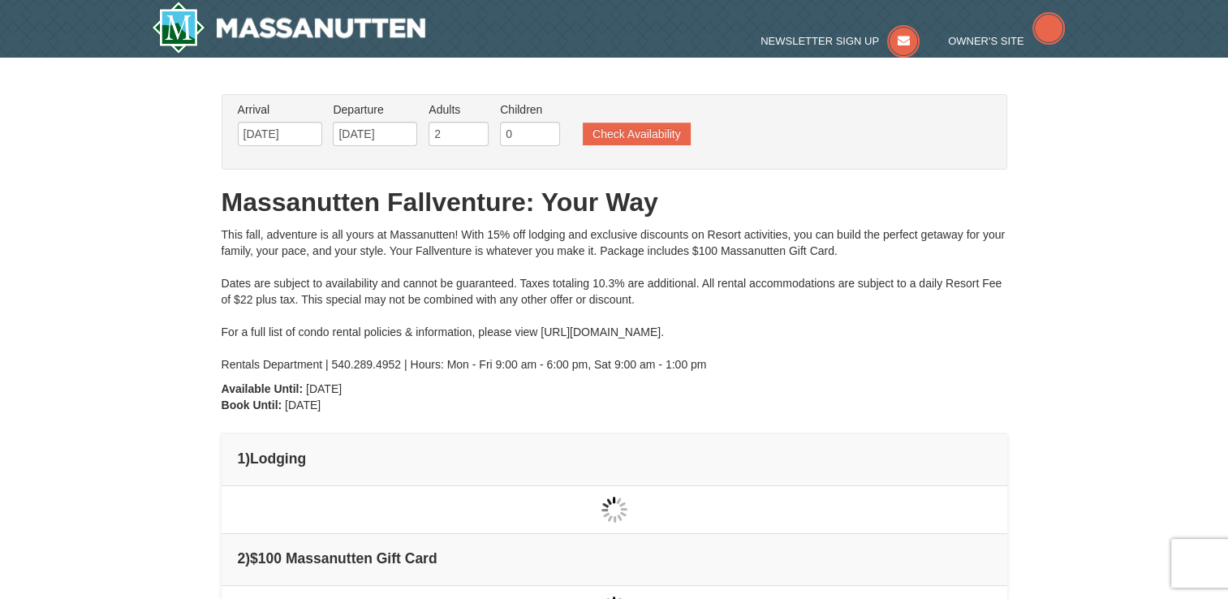
type input "[DATE]"
